Goal: Information Seeking & Learning: Find specific fact

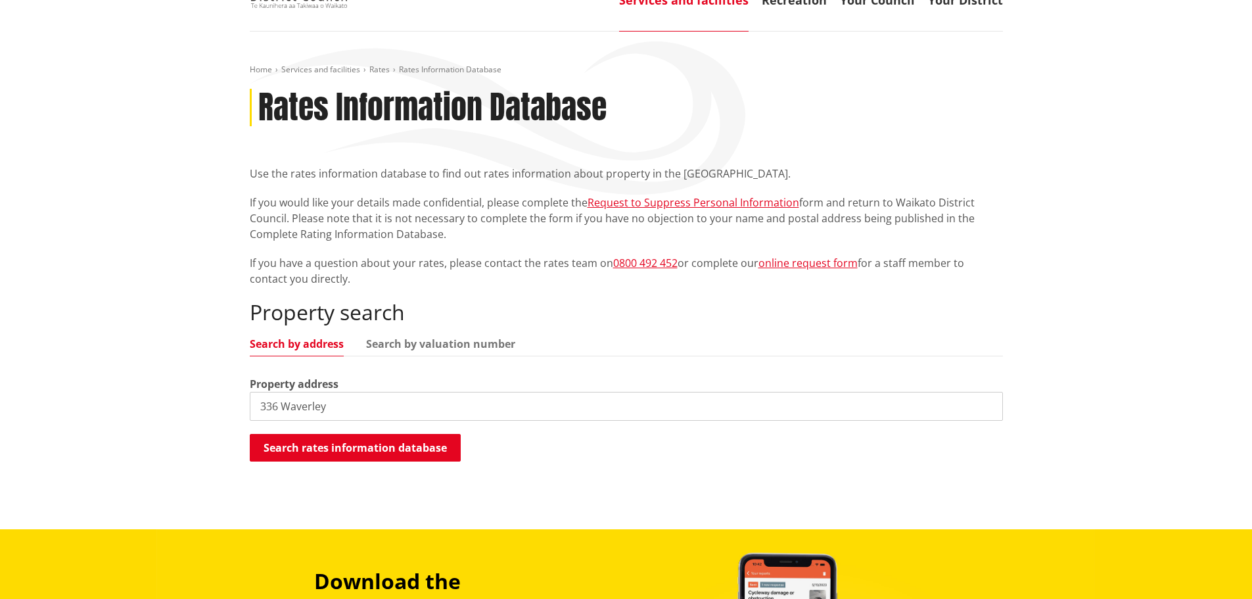
scroll to position [131, 0]
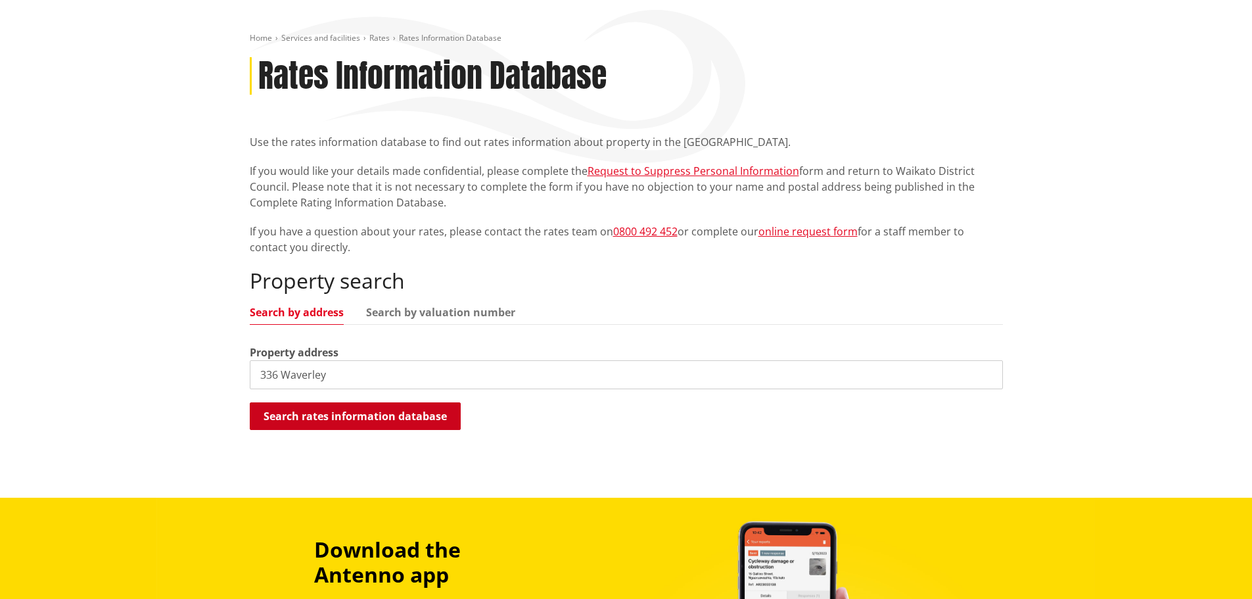
type input "336 Waverley"
click at [410, 419] on button "Search rates information database" at bounding box center [355, 416] width 211 height 28
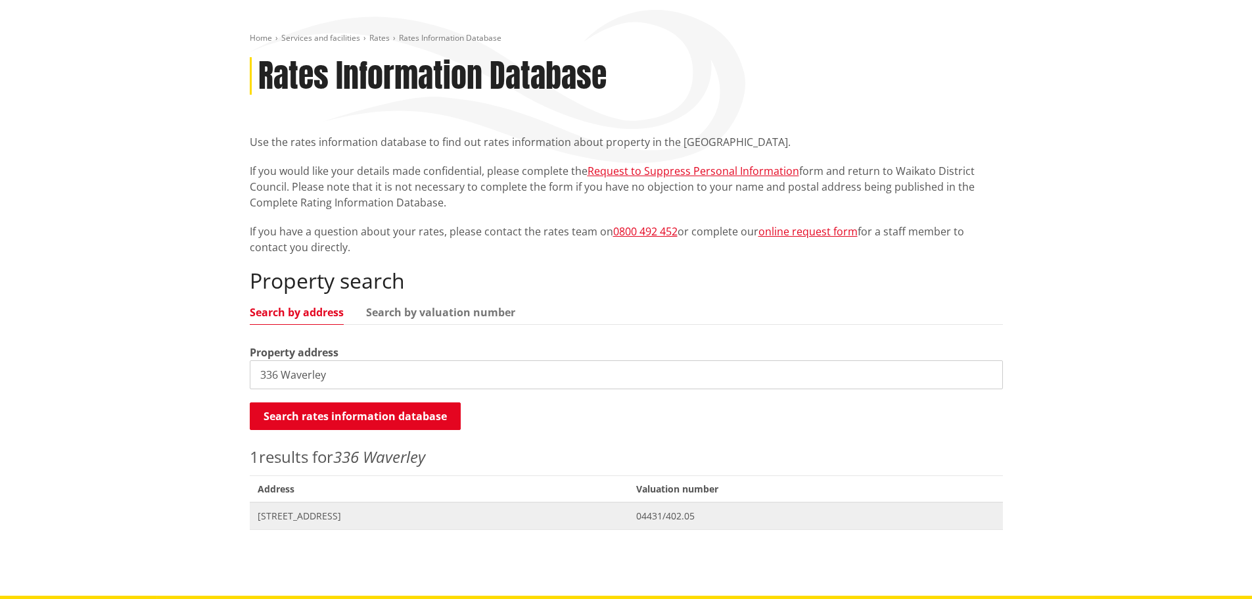
click at [375, 515] on span "[STREET_ADDRESS]" at bounding box center [440, 515] width 364 height 13
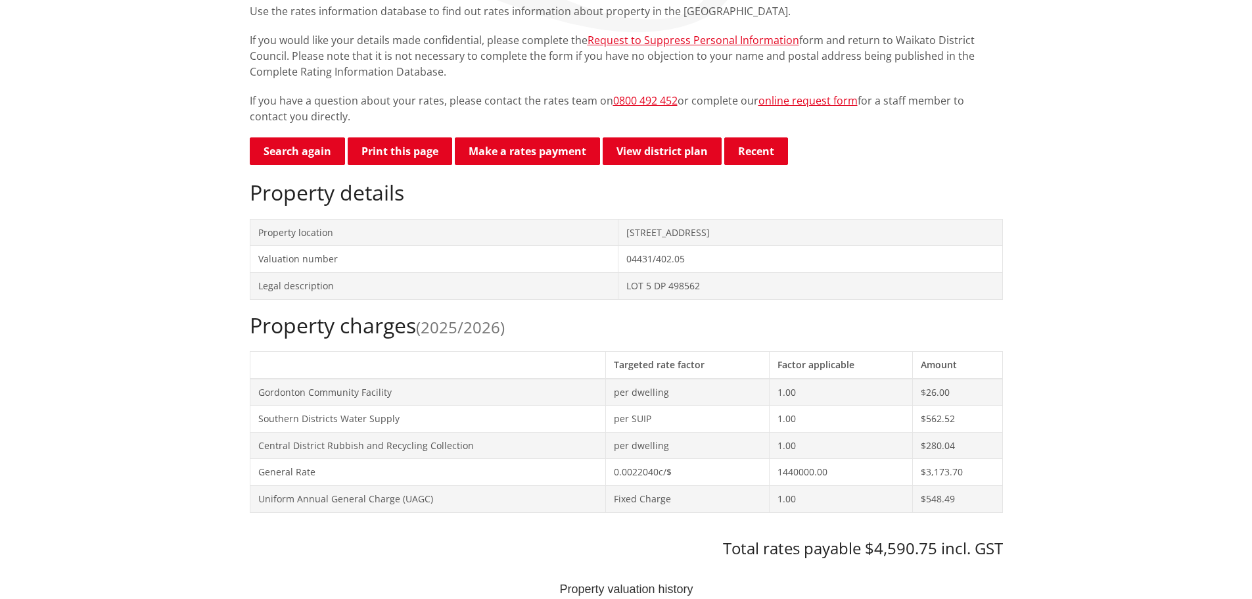
scroll to position [263, 0]
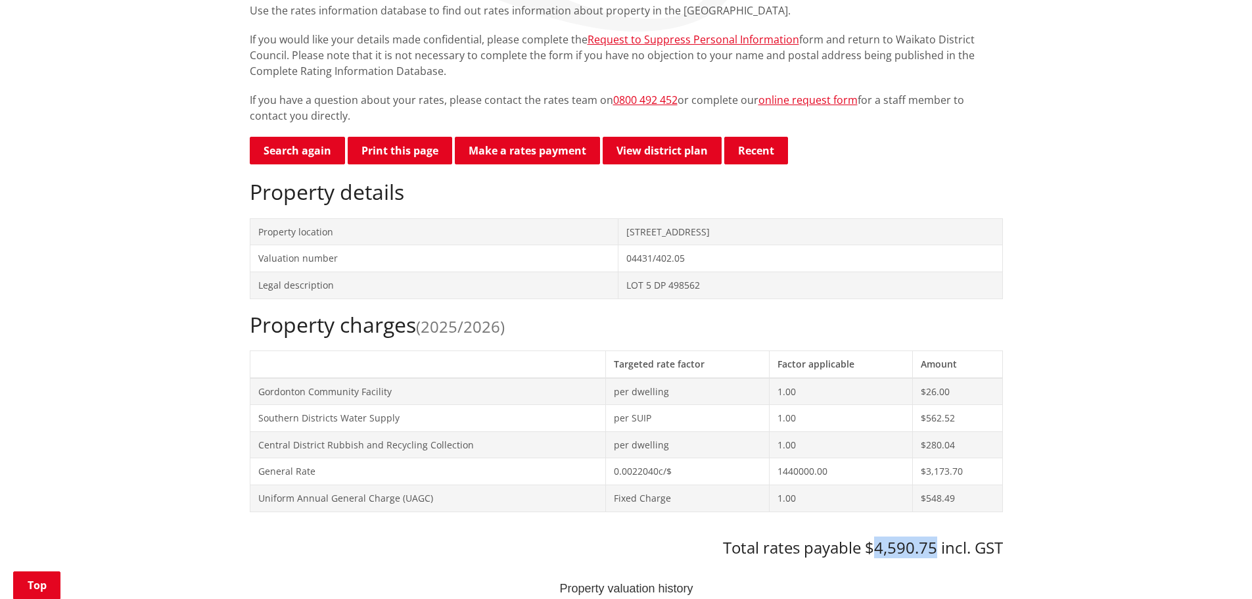
drag, startPoint x: 935, startPoint y: 548, endPoint x: 876, endPoint y: 547, distance: 59.8
click at [876, 547] on h3 "Total rates payable $4,590.75 incl. GST" at bounding box center [626, 547] width 753 height 19
copy h3 "4,590.75"
drag, startPoint x: 601, startPoint y: 364, endPoint x: 595, endPoint y: 361, distance: 7.1
click at [605, 363] on th "Targeted rate factor" at bounding box center [687, 363] width 164 height 27
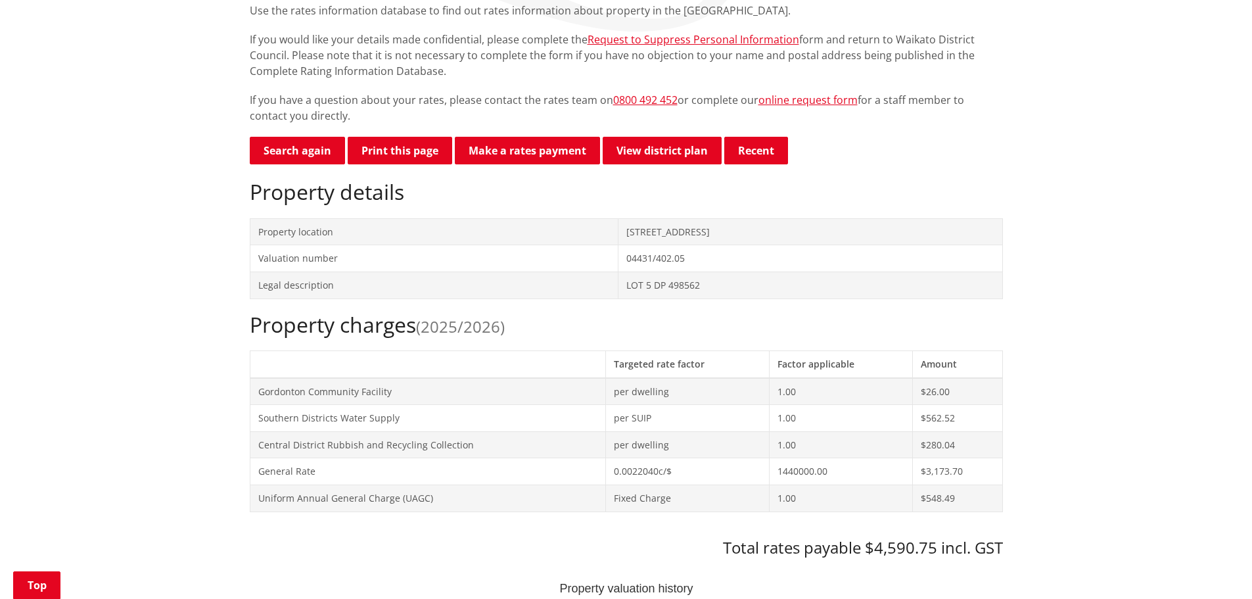
drag, startPoint x: 649, startPoint y: 236, endPoint x: 568, endPoint y: 236, distance: 81.5
click at [619, 236] on td "[STREET_ADDRESS]" at bounding box center [811, 231] width 384 height 27
copy td "[STREET_ADDRESS]"
click at [677, 394] on td "per dwelling" at bounding box center [687, 391] width 164 height 27
